Goal: Obtain resource: Download file/media

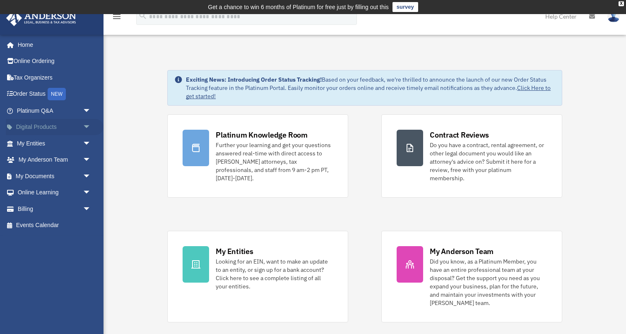
click at [36, 130] on link "Digital Products arrow_drop_down" at bounding box center [55, 127] width 98 height 17
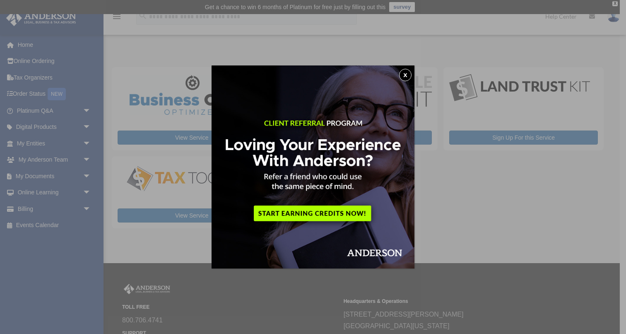
click at [407, 73] on button "x" at bounding box center [405, 75] width 12 height 12
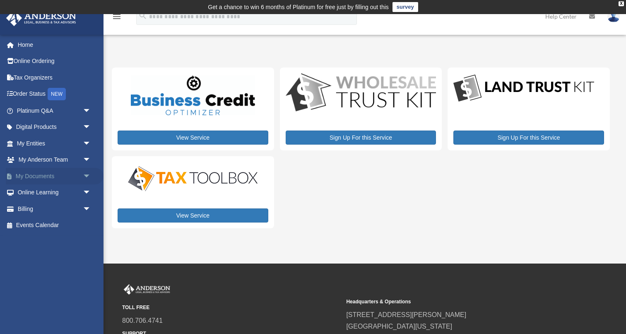
click at [54, 170] on link "My Documents arrow_drop_down" at bounding box center [55, 176] width 98 height 17
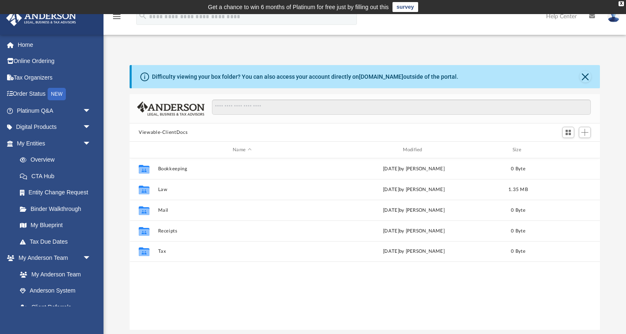
scroll to position [0, 0]
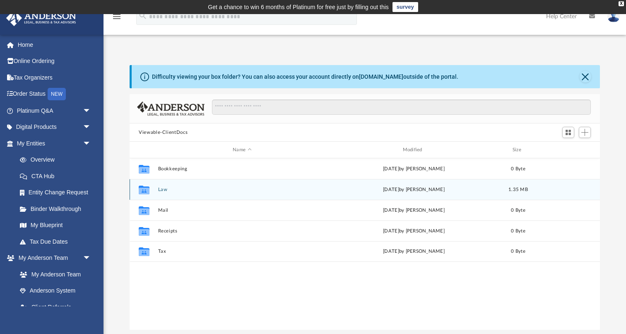
click at [147, 190] on icon "grid" at bounding box center [144, 190] width 11 height 7
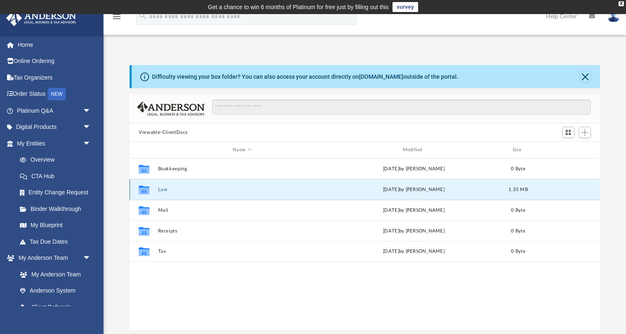
click at [155, 191] on div "Collaborated Folder Law Mon Sep 29 2025 by Jasmine Barkum 1.35 MB" at bounding box center [365, 189] width 471 height 21
click at [155, 191] on div "Collaborated Folder Law [DATE] by [PERSON_NAME] 1.35 MB" at bounding box center [365, 189] width 471 height 21
click at [161, 191] on button "Law" at bounding box center [242, 189] width 168 height 5
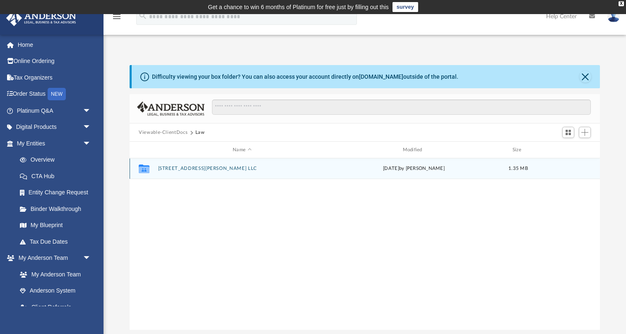
click at [170, 173] on div "Collaborated Folder 2903 [PERSON_NAME] Drive LLC [DATE] by [PERSON_NAME] 1.35 MB" at bounding box center [365, 168] width 471 height 21
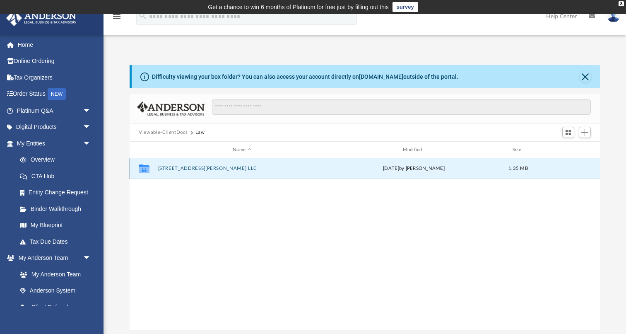
click at [173, 168] on button "[STREET_ADDRESS][PERSON_NAME] LLC" at bounding box center [242, 168] width 168 height 5
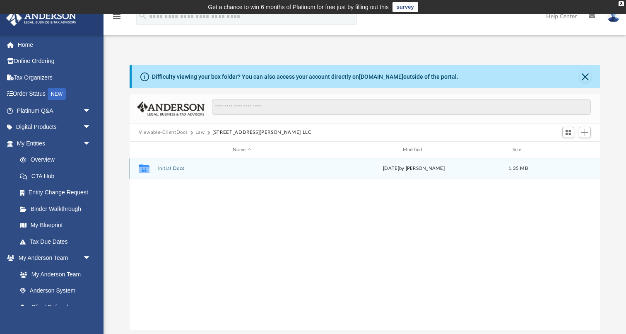
click at [173, 169] on button "Initial Docs" at bounding box center [242, 168] width 168 height 5
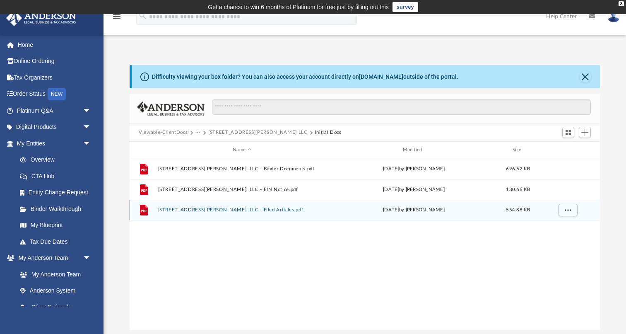
click at [193, 211] on button "[STREET_ADDRESS][PERSON_NAME], LLC - Filed Articles.pdf" at bounding box center [242, 209] width 168 height 5
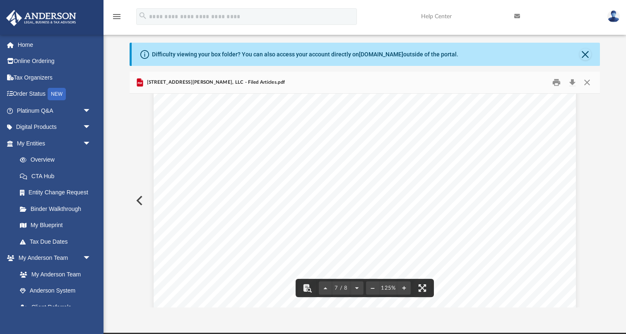
scroll to position [3576, 0]
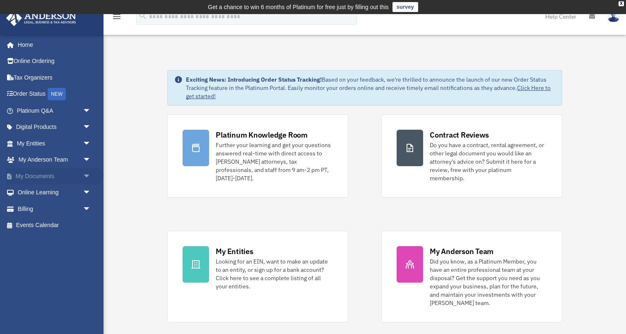
click at [48, 172] on link "My Documents arrow_drop_down" at bounding box center [55, 176] width 98 height 17
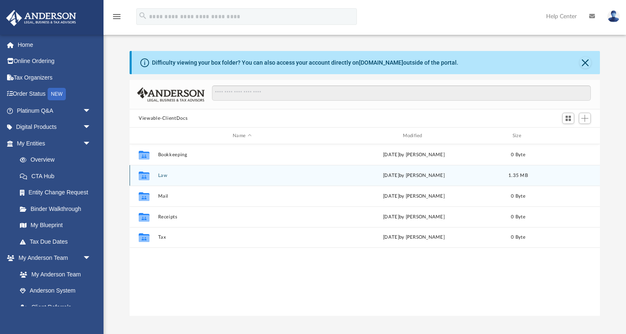
scroll to position [0, 0]
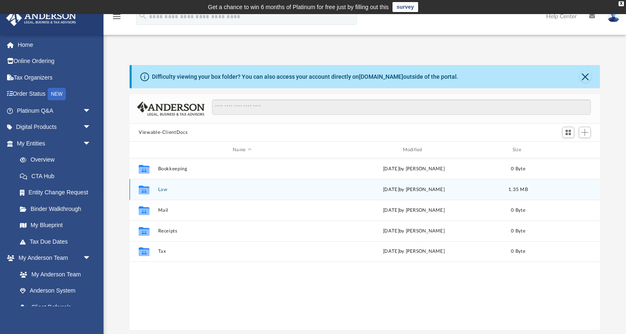
click at [164, 190] on button "Law" at bounding box center [242, 189] width 168 height 5
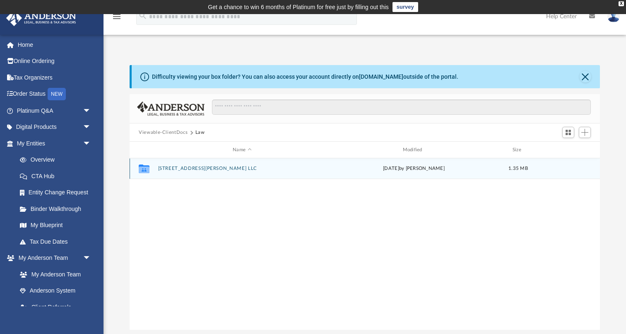
click at [176, 172] on div "Collaborated Folder 2903 [PERSON_NAME] Drive LLC [DATE] by [PERSON_NAME] 1.35 MB" at bounding box center [365, 168] width 471 height 21
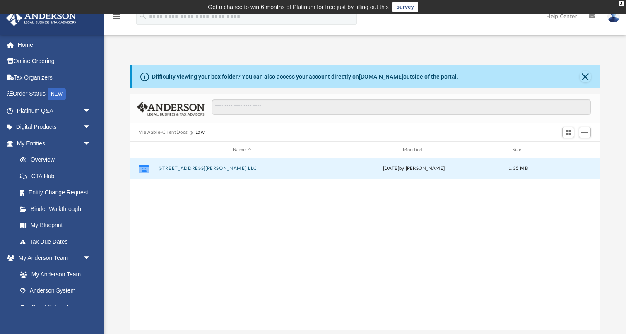
click at [179, 168] on button "[STREET_ADDRESS][PERSON_NAME] LLC" at bounding box center [242, 168] width 168 height 5
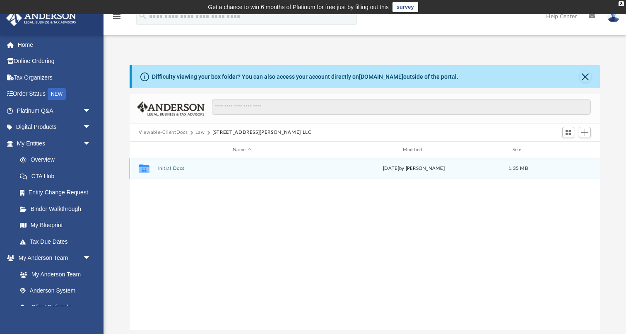
click at [179, 168] on button "Initial Docs" at bounding box center [242, 168] width 168 height 5
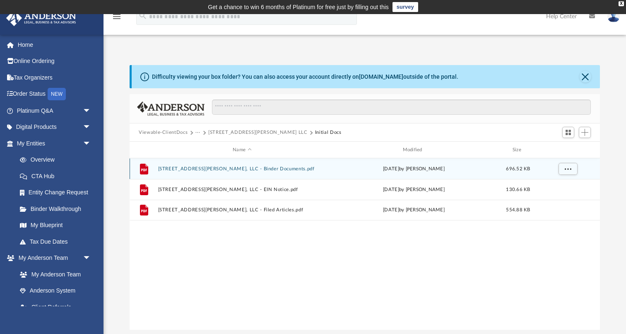
click at [179, 168] on button "[STREET_ADDRESS][PERSON_NAME], LLC - Binder Documents.pdf" at bounding box center [242, 168] width 168 height 5
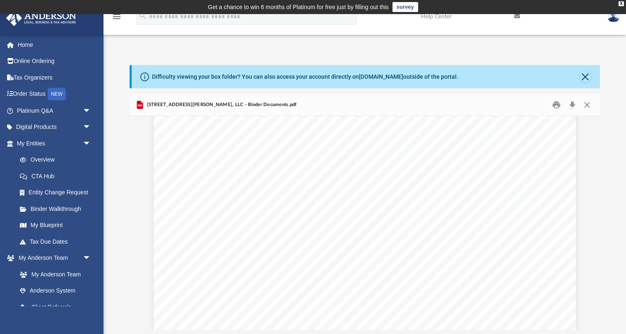
scroll to position [30229, 0]
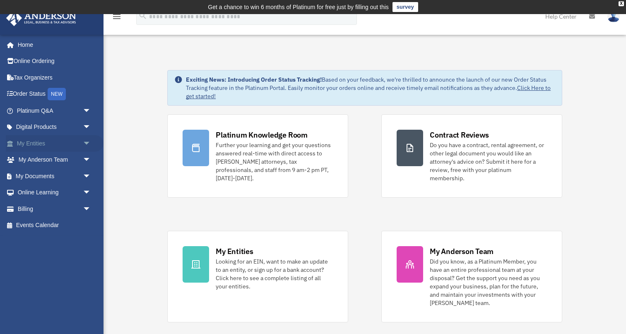
click at [66, 144] on link "My Entities arrow_drop_down" at bounding box center [55, 143] width 98 height 17
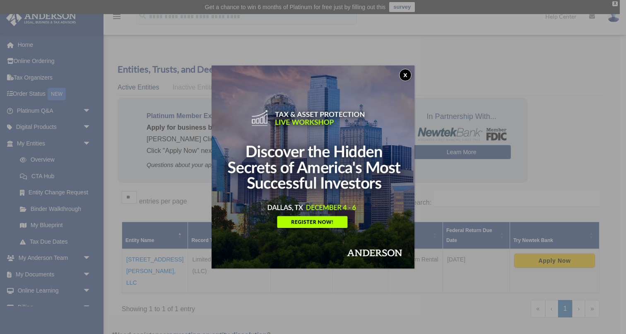
click at [403, 72] on button "x" at bounding box center [405, 75] width 12 height 12
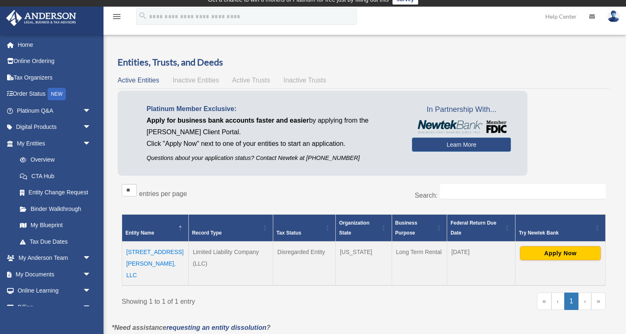
scroll to position [5, 0]
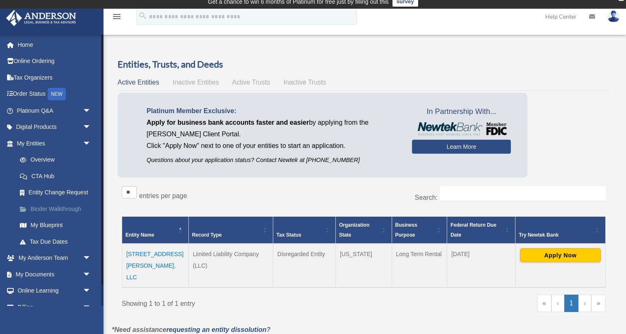
click at [63, 204] on link "Binder Walkthrough" at bounding box center [58, 209] width 92 height 17
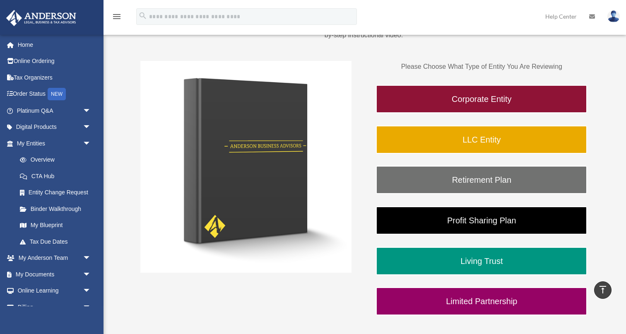
scroll to position [111, 0]
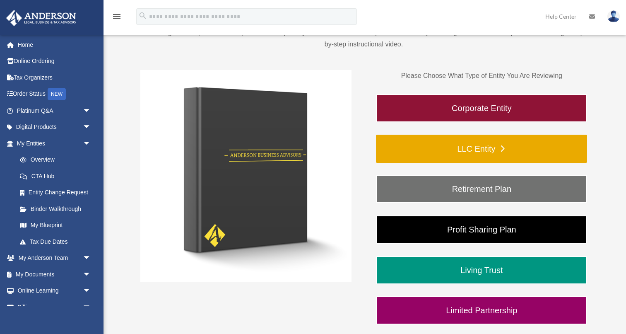
click at [466, 147] on link "LLC Entity" at bounding box center [481, 149] width 211 height 28
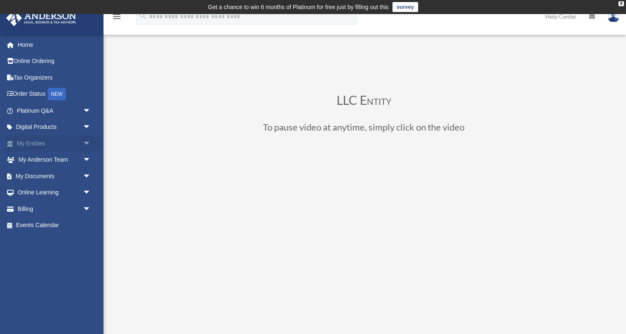
click at [43, 140] on link "My Entities arrow_drop_down" at bounding box center [55, 143] width 98 height 17
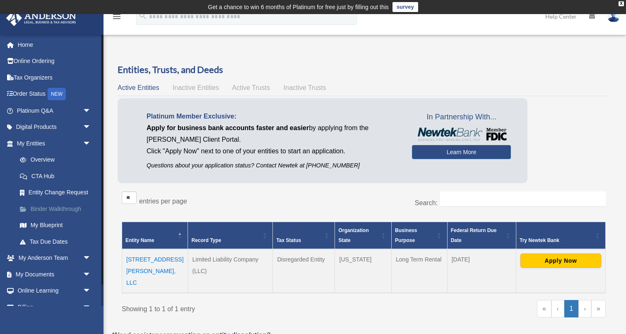
click at [59, 205] on link "Binder Walkthrough" at bounding box center [58, 209] width 92 height 17
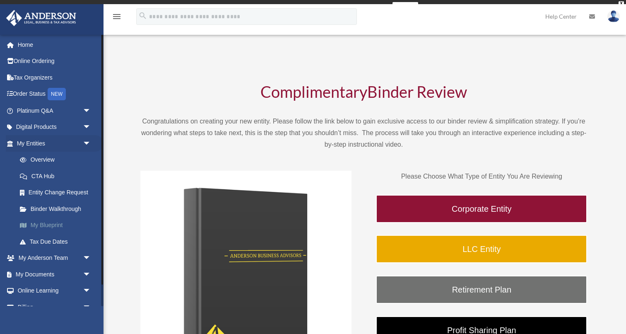
click at [55, 223] on link "My Blueprint" at bounding box center [58, 225] width 92 height 17
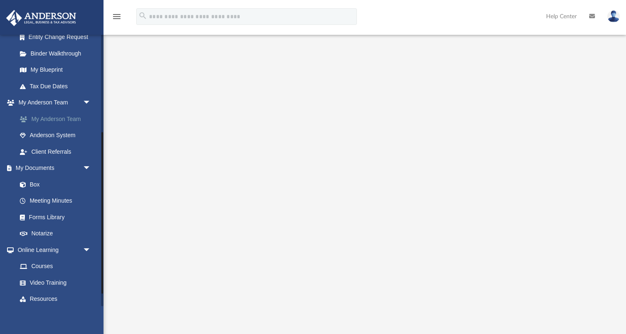
scroll to position [164, 0]
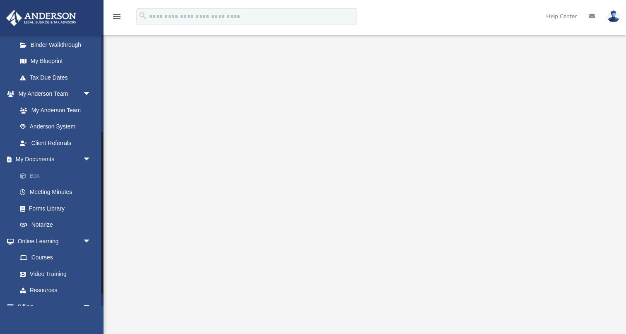
click at [35, 171] on link "Box" at bounding box center [58, 175] width 92 height 17
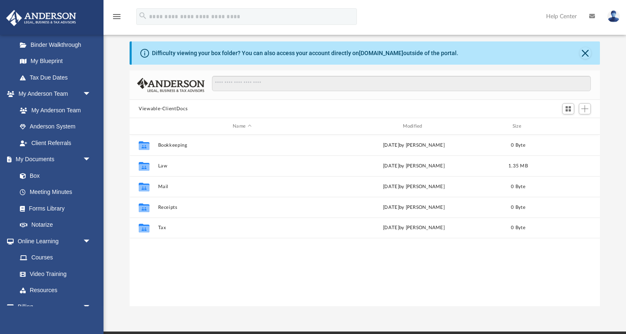
scroll to position [15, 0]
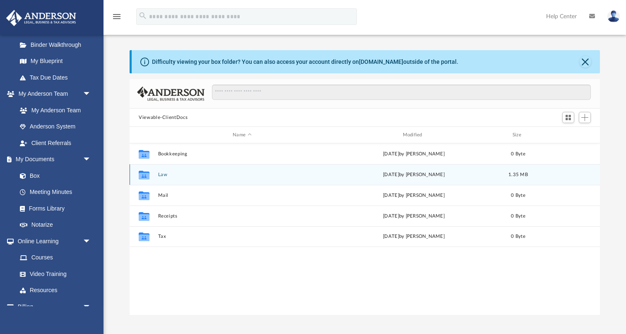
click at [147, 178] on icon "grid" at bounding box center [144, 175] width 11 height 7
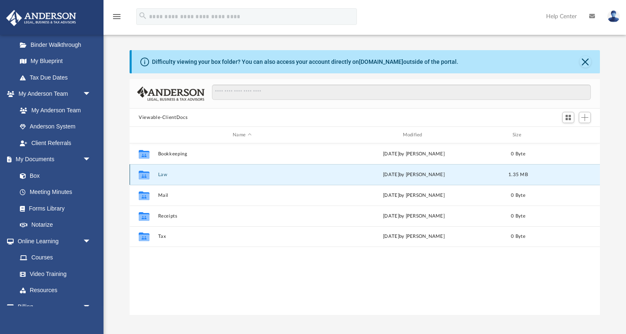
click at [162, 174] on button "Law" at bounding box center [242, 174] width 168 height 5
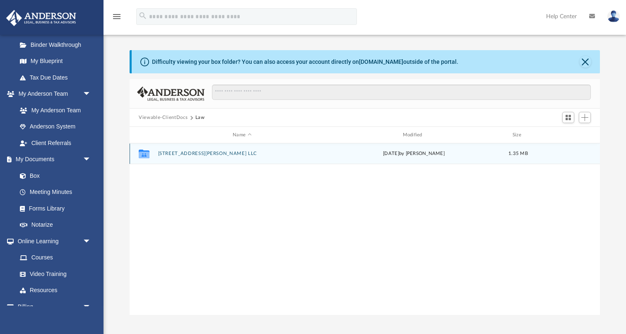
click at [179, 151] on button "2903 Hardin Drive LLC" at bounding box center [242, 153] width 168 height 5
click at [174, 152] on button "Initial Docs" at bounding box center [242, 153] width 168 height 5
